Goal: Task Accomplishment & Management: Use online tool/utility

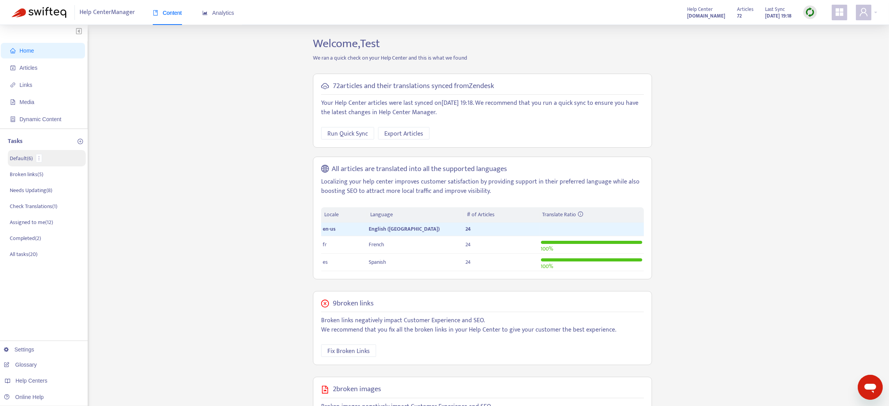
click at [27, 157] on p "Default ( 6 )" at bounding box center [21, 158] width 23 height 8
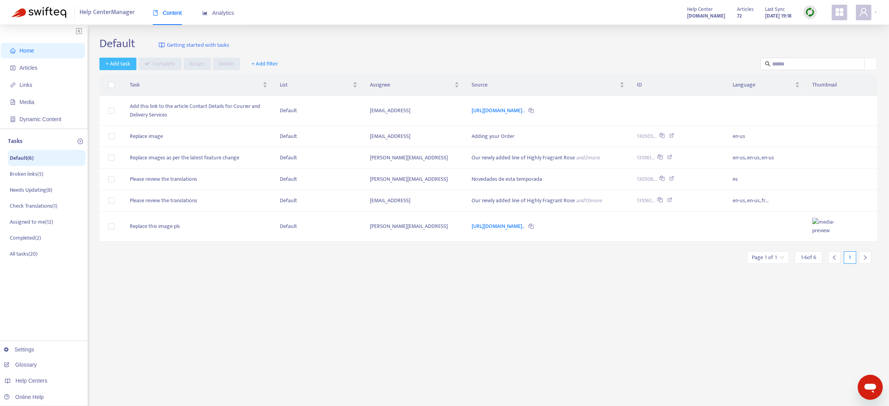
click at [116, 63] on span "+ Add task" at bounding box center [118, 64] width 25 height 9
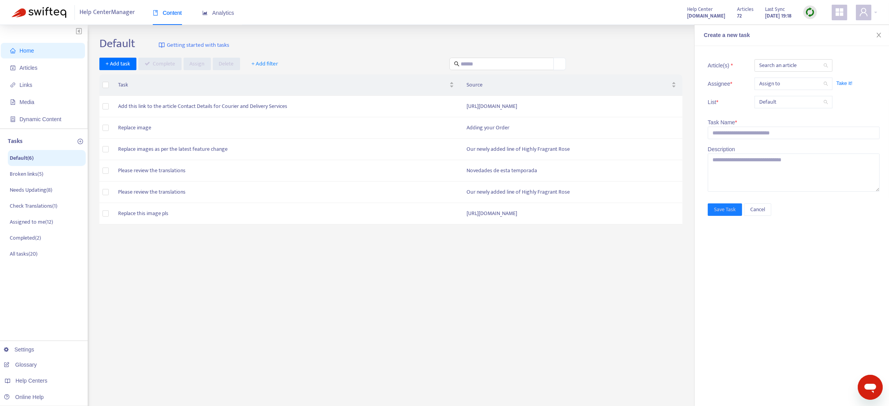
click at [843, 84] on span "Take it!" at bounding box center [876, 84] width 78 height 8
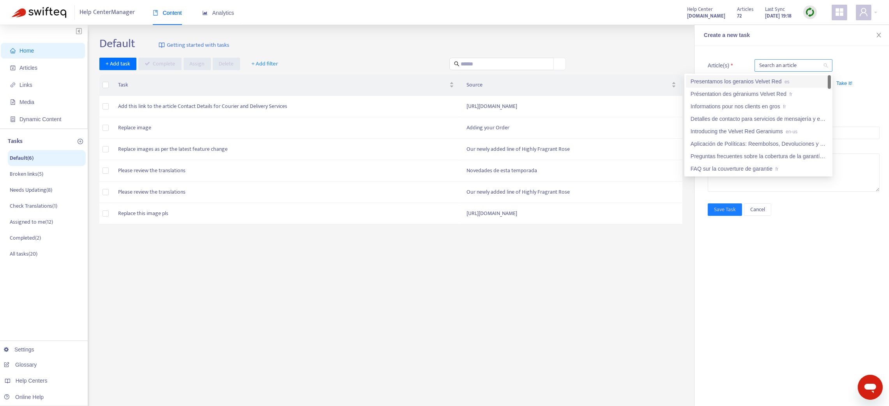
click at [810, 61] on div at bounding box center [790, 65] width 66 height 9
click at [739, 106] on div "Informations pour nos clients en gros fr" at bounding box center [759, 106] width 136 height 9
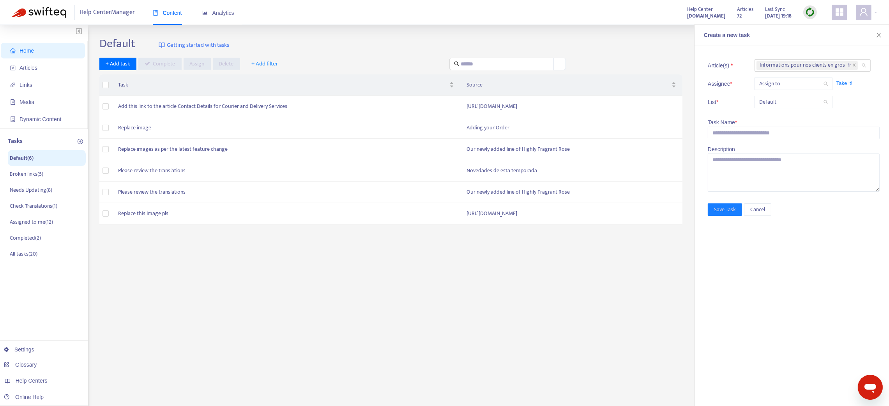
drag, startPoint x: 816, startPoint y: 254, endPoint x: 815, endPoint y: 246, distance: 8.7
click at [815, 251] on div "Article(s) * Informations pour nos clients en gros fr Assignee * Assign to Take…" at bounding box center [792, 226] width 195 height 360
click at [843, 80] on span "Take it!" at bounding box center [876, 84] width 78 height 8
click at [845, 86] on span "Take it!" at bounding box center [876, 84] width 78 height 8
click at [366, 224] on td "Replace this image pls" at bounding box center [286, 213] width 349 height 21
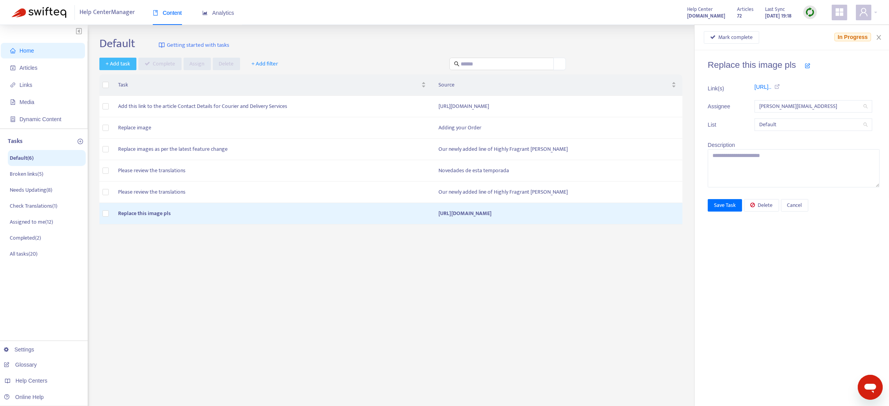
click at [107, 67] on span "+ Add task" at bounding box center [118, 64] width 25 height 9
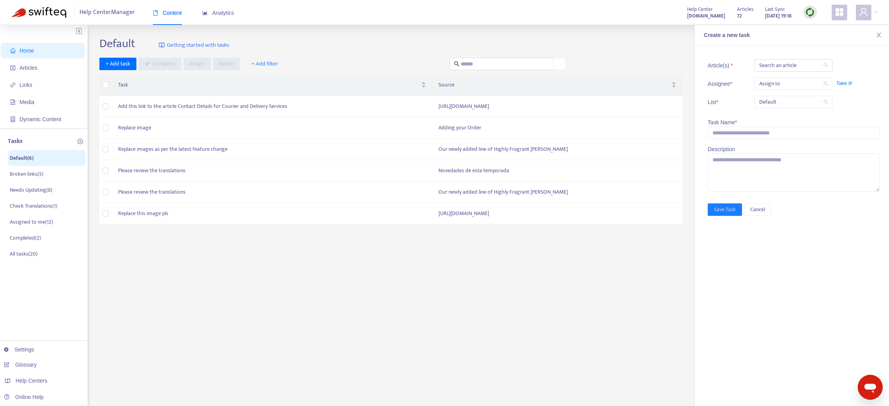
click at [846, 86] on span "Take it!" at bounding box center [876, 84] width 78 height 8
click at [844, 81] on span "Take it!" at bounding box center [876, 84] width 78 height 8
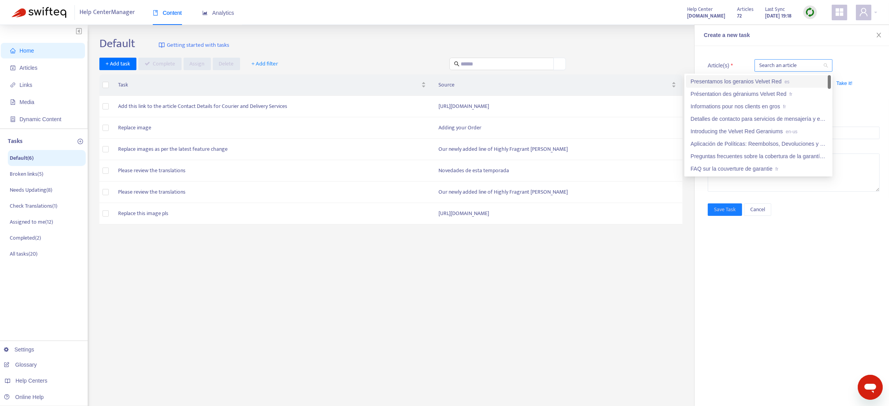
click at [822, 67] on div at bounding box center [790, 65] width 66 height 9
click at [728, 113] on div "Detalles de contacto para servicios de mensajería y entrega es" at bounding box center [758, 119] width 145 height 12
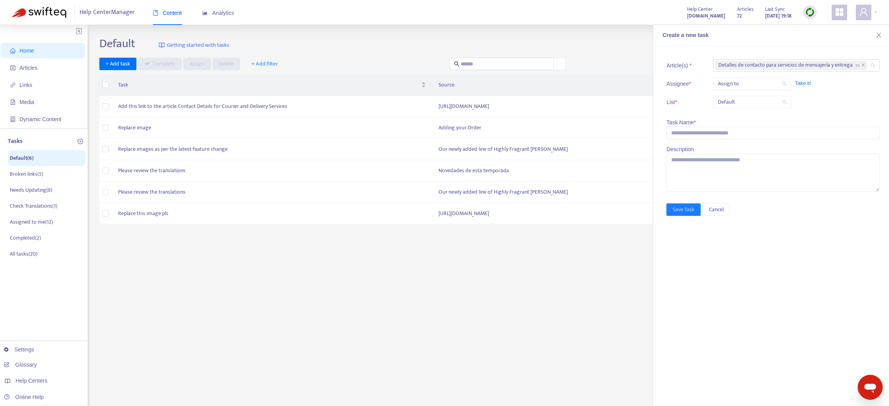
drag, startPoint x: 848, startPoint y: 202, endPoint x: 857, endPoint y: 147, distance: 55.7
click at [848, 201] on div "Article(s) * Detalles de contacto para servicios de mensajería y entrega es Ass…" at bounding box center [771, 226] width 236 height 360
click at [803, 83] on span "Take it!" at bounding box center [834, 84] width 78 height 8
click at [234, 317] on div "Default Getting started with tasks + Add task Complete Assign Delete + Add filt…" at bounding box center [488, 265] width 778 height 456
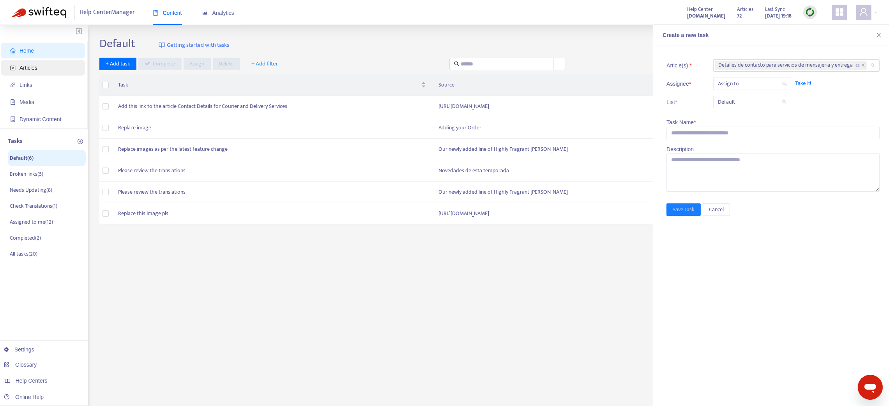
click at [24, 67] on span "Articles" at bounding box center [28, 68] width 18 height 6
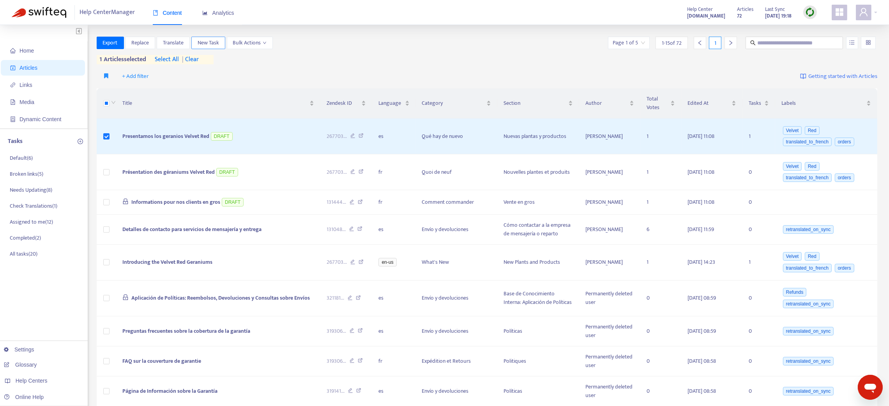
click at [207, 43] on span "New Task" at bounding box center [208, 43] width 21 height 9
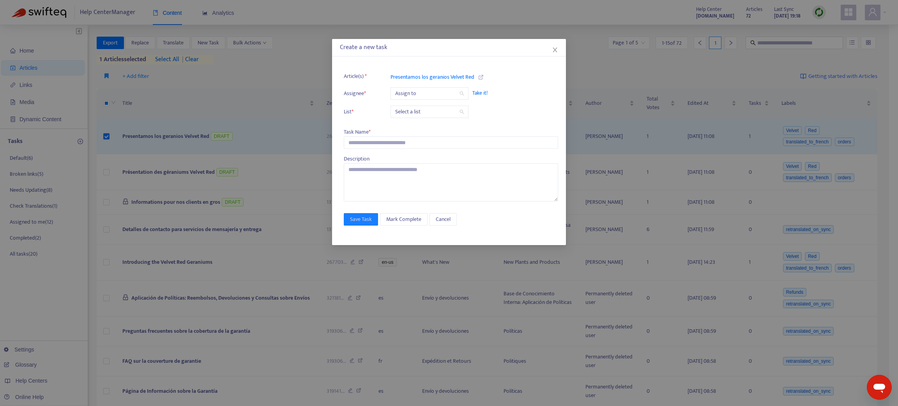
click at [486, 93] on span "Take it!" at bounding box center [511, 93] width 78 height 8
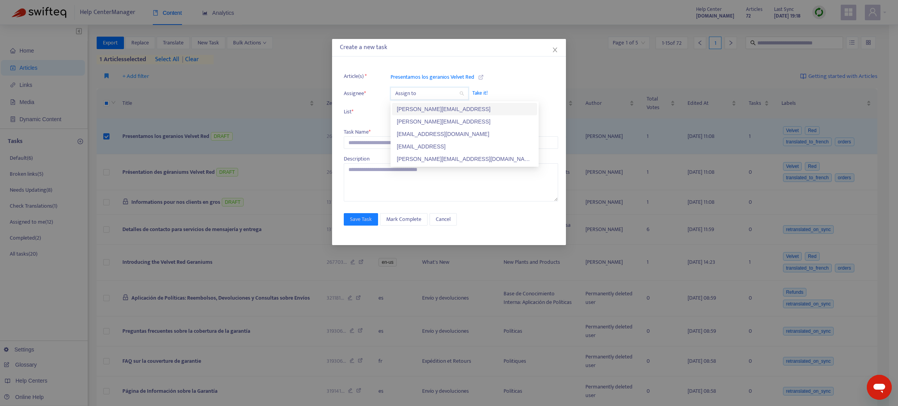
click at [430, 97] on input "search" at bounding box center [429, 94] width 69 height 12
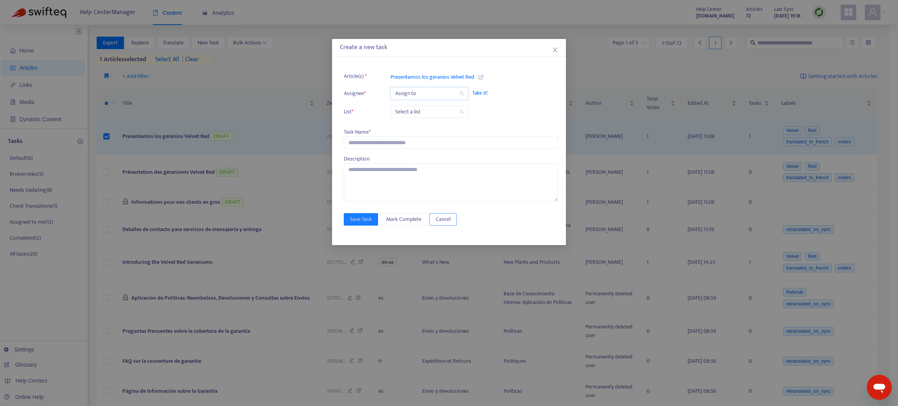
click at [444, 219] on span "Cancel" at bounding box center [443, 219] width 15 height 9
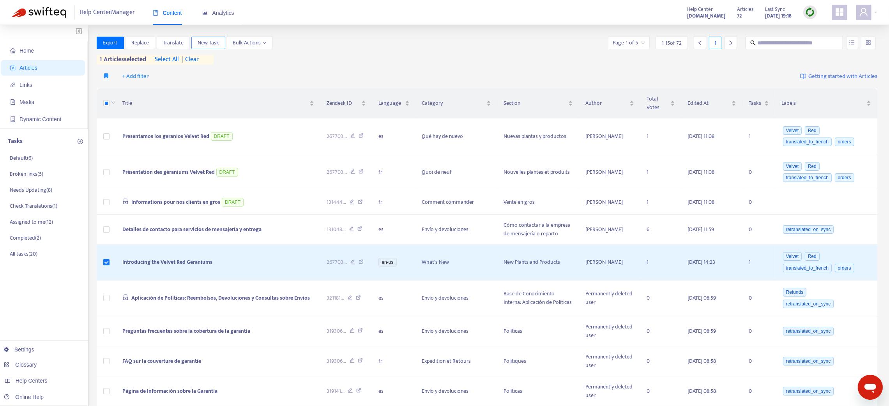
click at [209, 44] on span "New Task" at bounding box center [208, 43] width 21 height 9
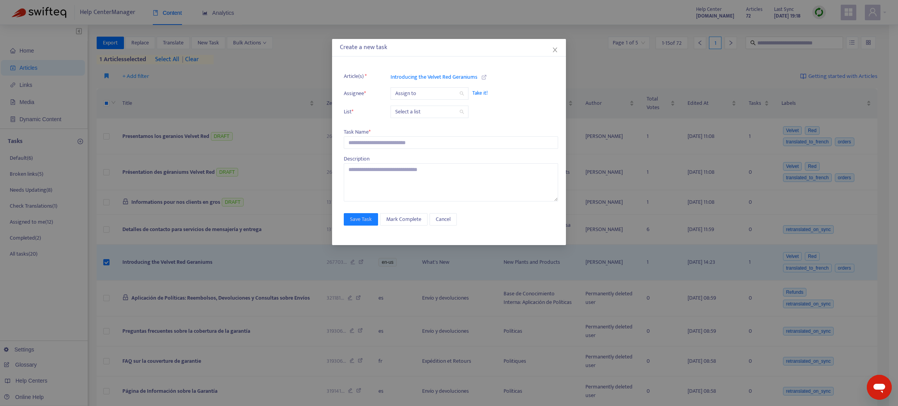
click at [476, 90] on span "Take it!" at bounding box center [511, 93] width 78 height 8
click at [478, 115] on li "List * Select a list" at bounding box center [451, 112] width 214 height 12
click at [554, 50] on icon "close" at bounding box center [555, 50] width 6 height 6
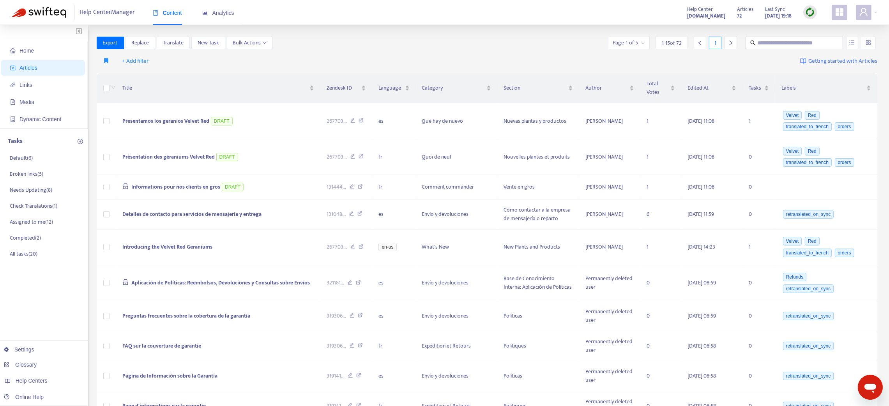
click at [878, 13] on div "Help Center Manager Content Analytics Help Center florals-online-swifteq.zendes…" at bounding box center [444, 12] width 889 height 25
click at [876, 12] on div at bounding box center [866, 13] width 21 height 16
click at [832, 125] on link "Logout" at bounding box center [821, 126] width 25 height 9
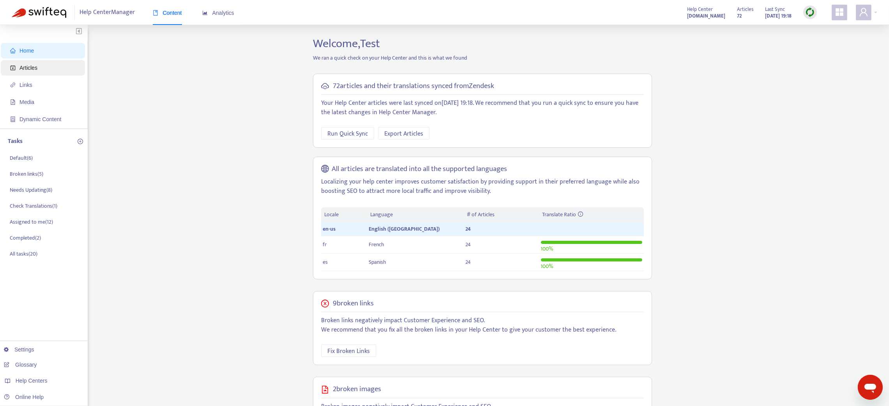
click at [23, 60] on span "Articles" at bounding box center [44, 68] width 69 height 16
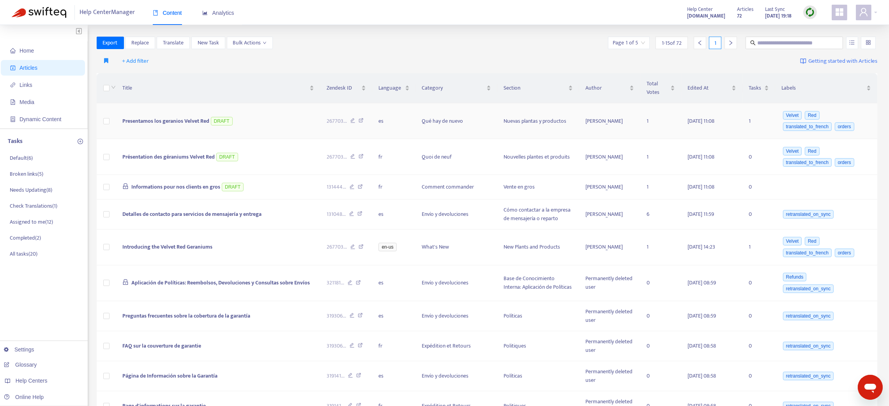
click at [359, 122] on icon at bounding box center [361, 121] width 5 height 7
click at [812, 13] on img at bounding box center [810, 12] width 10 height 10
click at [823, 39] on link "Full Sync" at bounding box center [824, 40] width 28 height 9
click at [24, 82] on span "Links" at bounding box center [25, 85] width 13 height 6
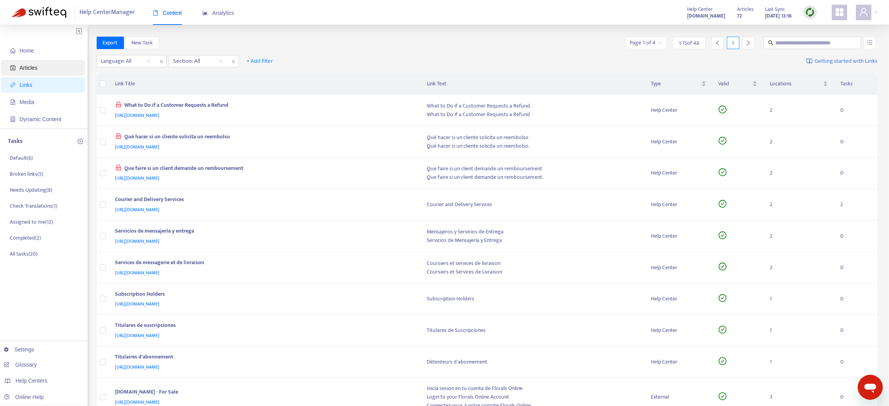
click at [25, 65] on span "Articles" at bounding box center [28, 68] width 18 height 6
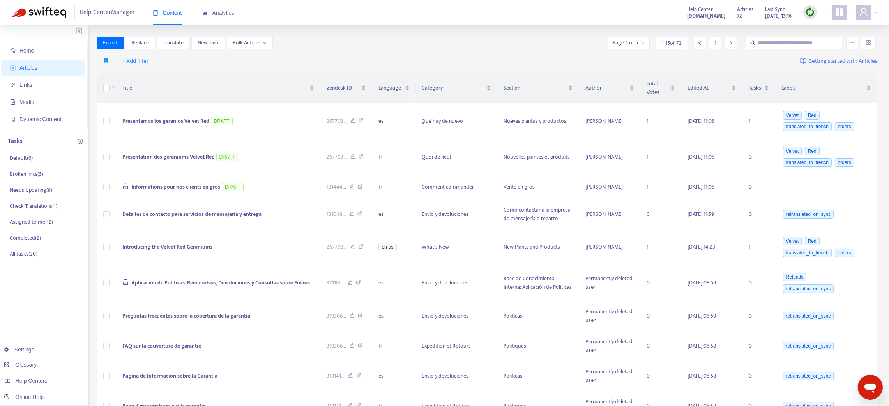
click at [874, 11] on div at bounding box center [866, 13] width 21 height 16
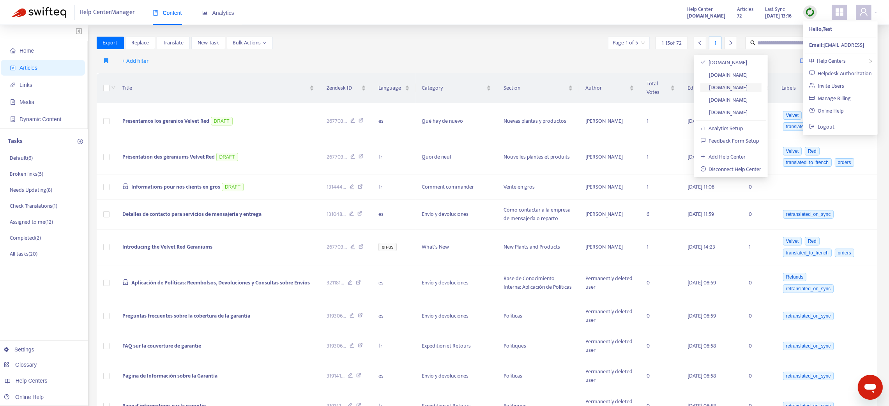
click at [748, 89] on link "[DOMAIN_NAME]" at bounding box center [725, 87] width 48 height 9
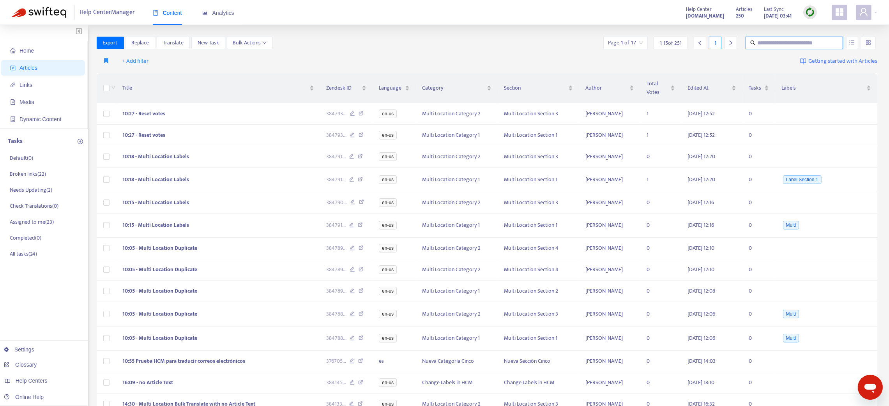
click at [790, 46] on input "text" at bounding box center [794, 43] width 75 height 9
type input "*****"
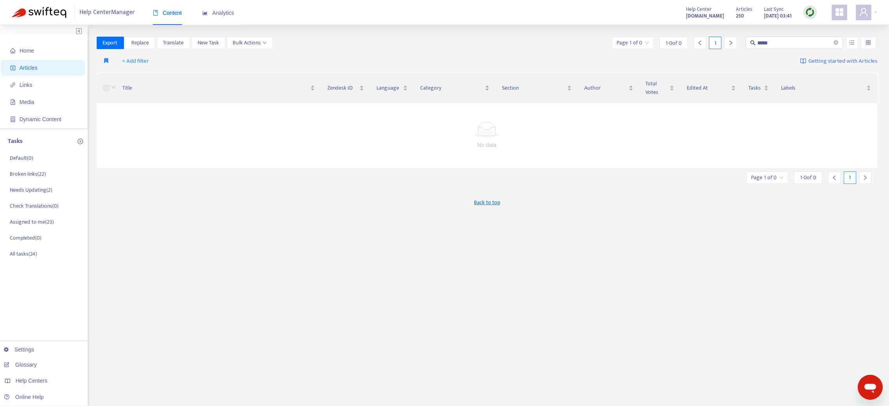
click at [807, 12] on img at bounding box center [810, 12] width 10 height 10
click at [815, 27] on link "Quick Sync" at bounding box center [826, 28] width 33 height 9
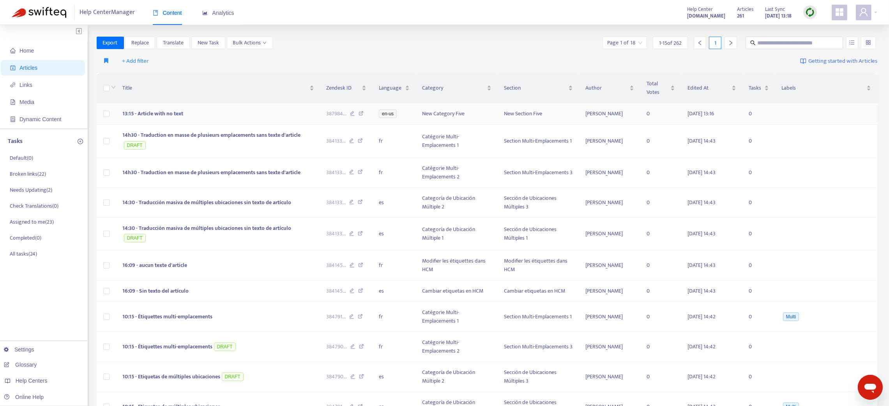
click at [172, 115] on span "13:15 - Article with no text" at bounding box center [152, 113] width 61 height 9
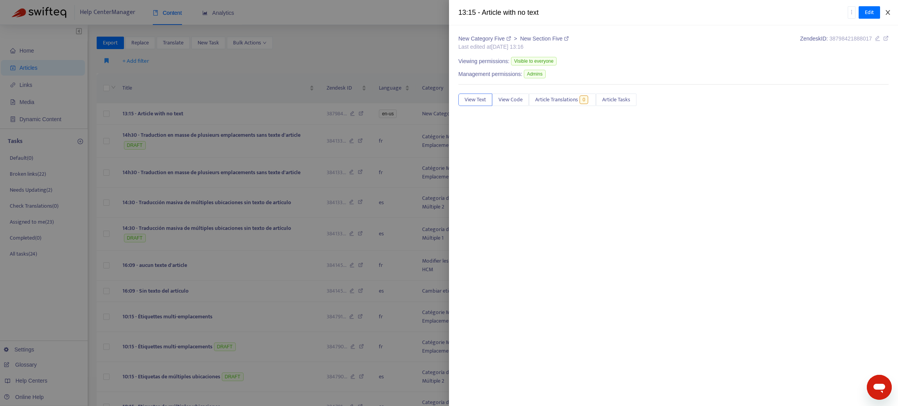
click at [888, 12] on icon "close" at bounding box center [888, 12] width 4 height 5
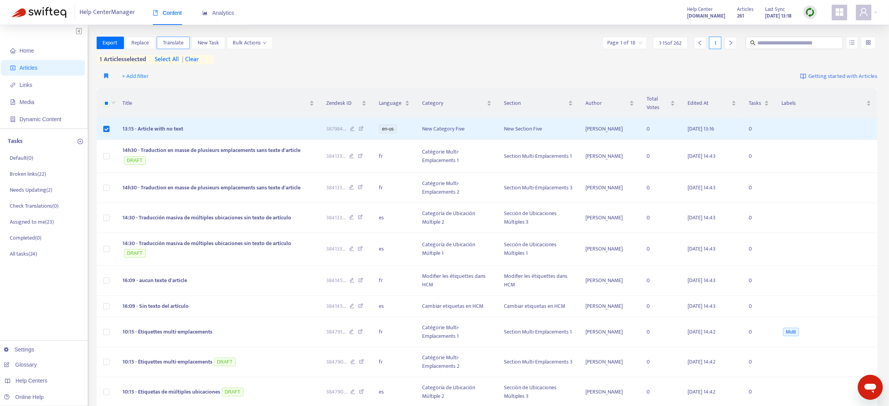
click at [170, 43] on span "Translate" at bounding box center [173, 43] width 21 height 9
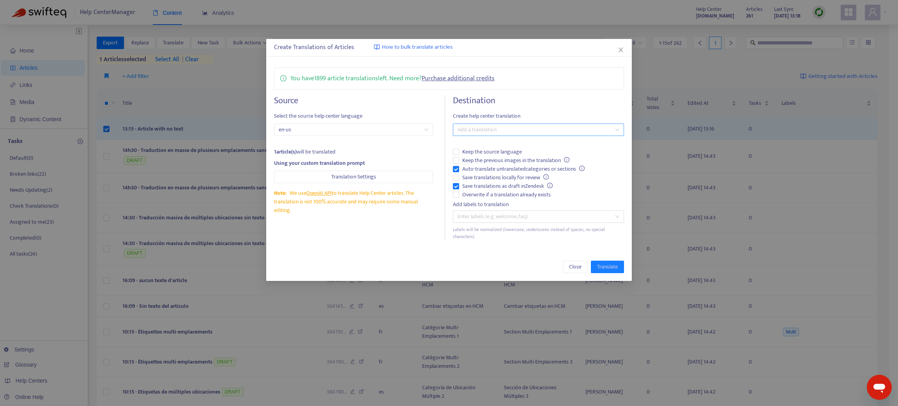
click at [487, 125] on div at bounding box center [534, 129] width 159 height 9
click at [481, 158] on div "French ( fr )" at bounding box center [538, 158] width 159 height 9
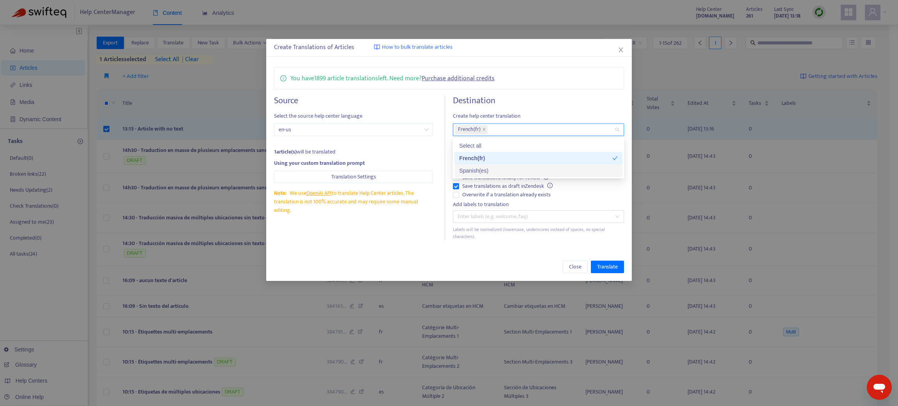
click at [488, 172] on div "Spanish ( es )" at bounding box center [538, 170] width 159 height 9
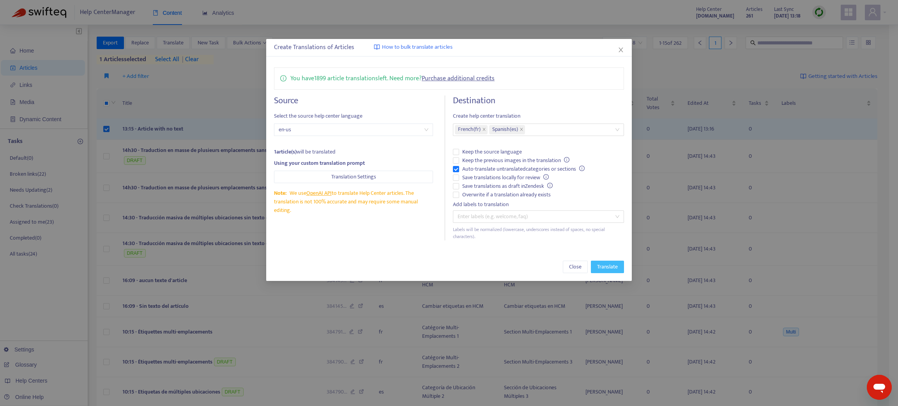
click at [614, 265] on span "Translate" at bounding box center [607, 267] width 21 height 9
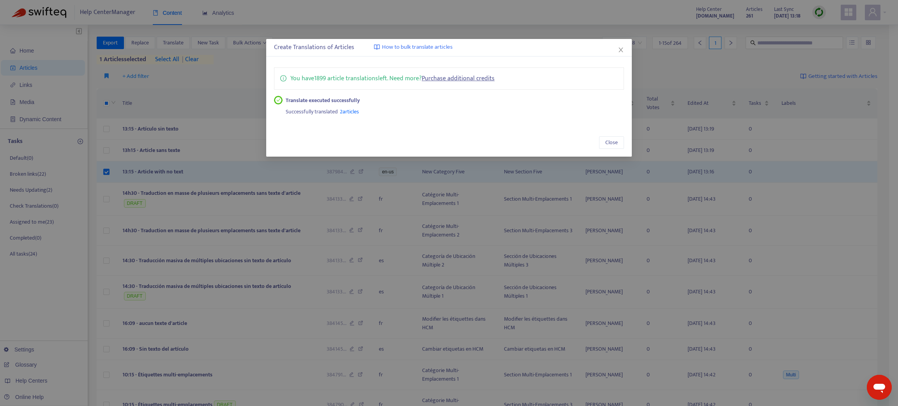
click at [623, 132] on div "Close" at bounding box center [449, 143] width 366 height 28
click at [615, 145] on span "Close" at bounding box center [611, 142] width 12 height 9
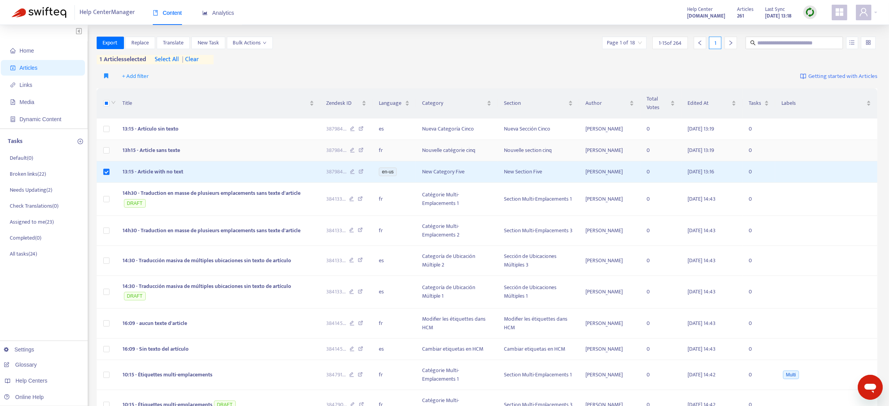
click at [179, 154] on span "13h15 - Article sans texte" at bounding box center [151, 150] width 58 height 9
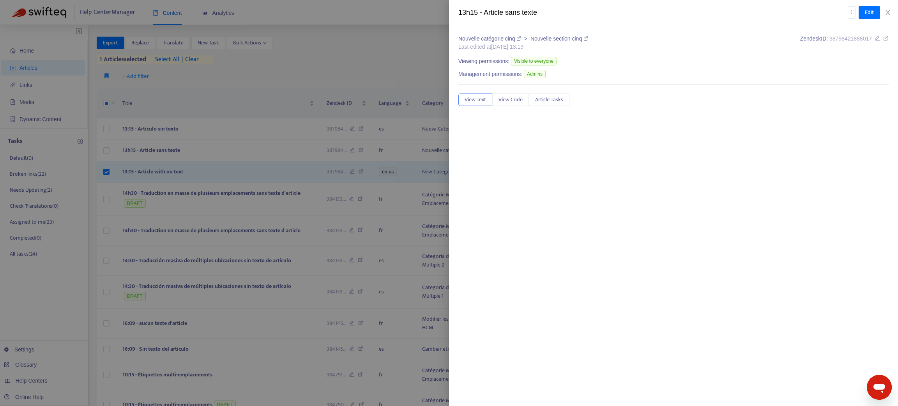
click at [182, 132] on div at bounding box center [449, 203] width 898 height 406
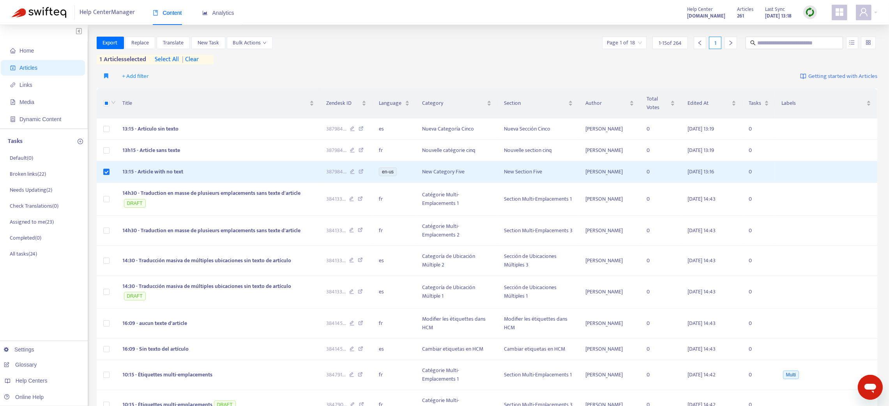
click at [182, 132] on td "13:15 - Artículo sin texto" at bounding box center [218, 129] width 204 height 21
